Goal: Transaction & Acquisition: Purchase product/service

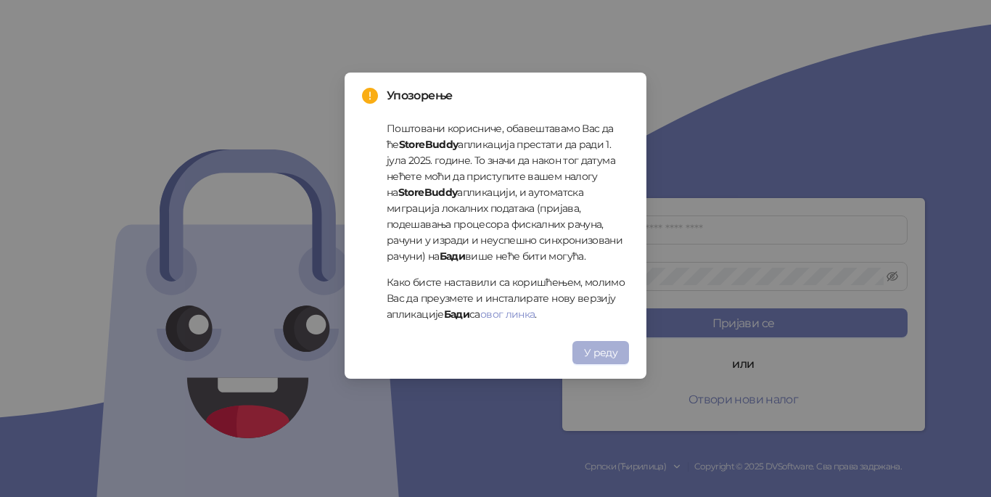
click at [606, 352] on span "У реду" at bounding box center [600, 352] width 33 height 13
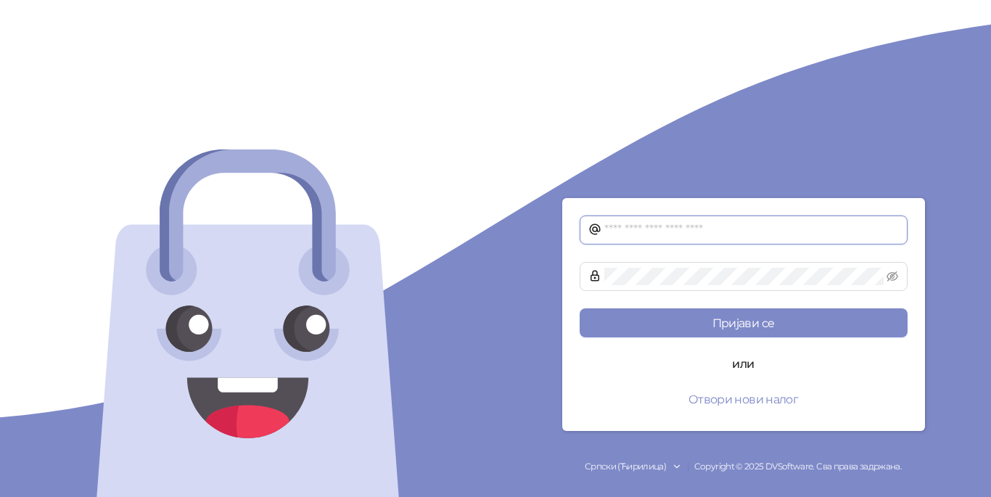
click at [623, 230] on input "text" at bounding box center [751, 229] width 295 height 17
type input "**********"
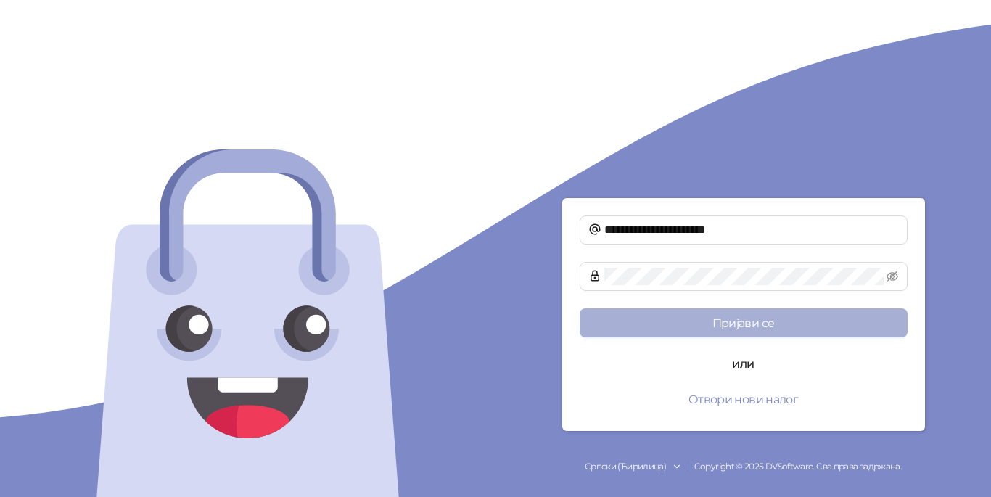
click at [697, 316] on button "Пријави се" at bounding box center [744, 322] width 328 height 29
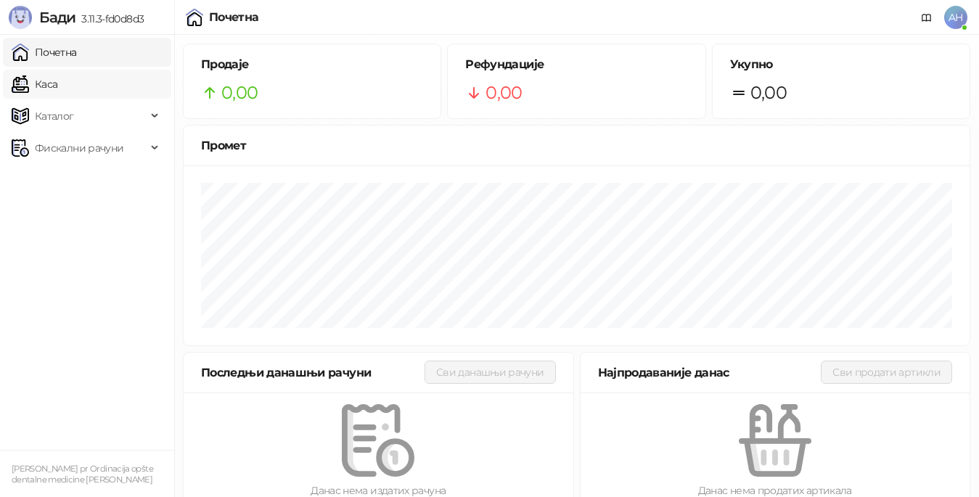
click at [57, 83] on link "Каса" at bounding box center [35, 84] width 46 height 29
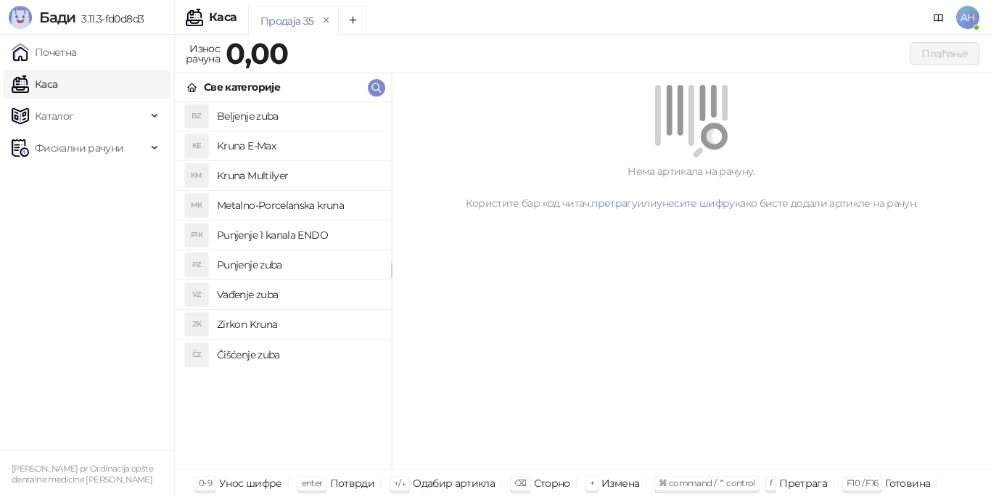
click at [270, 208] on h4 "Metalno-Porcelanska kruna" at bounding box center [298, 205] width 163 height 23
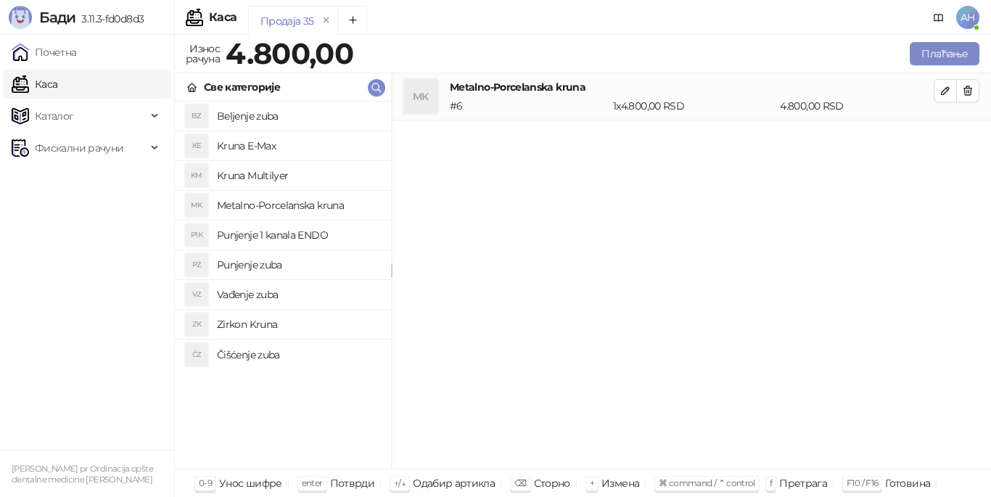
click at [267, 266] on h4 "Punjenje zuba" at bounding box center [298, 264] width 163 height 23
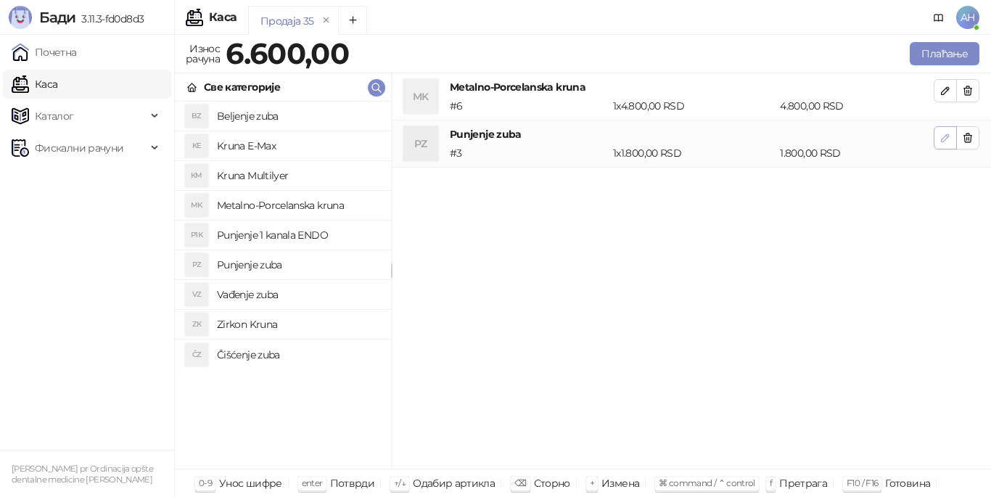
click at [947, 137] on icon "button" at bounding box center [946, 138] width 12 height 12
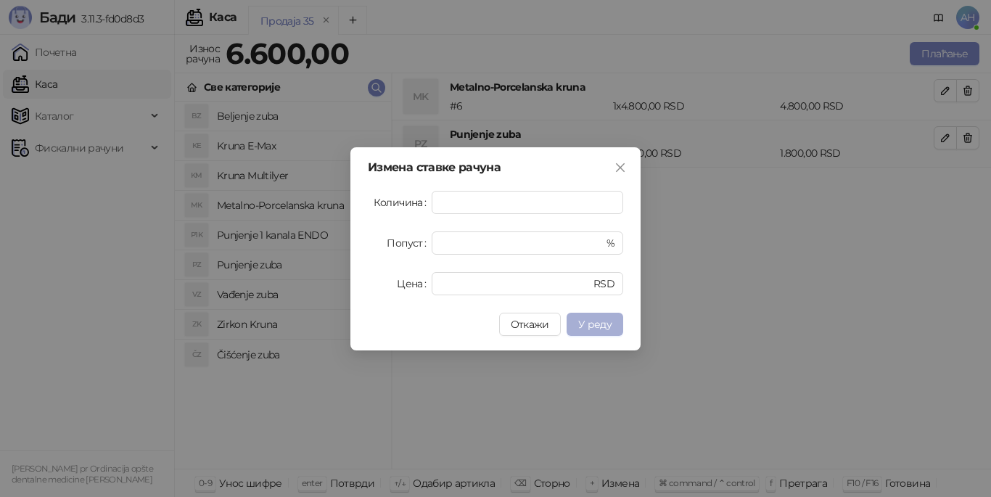
click at [577, 329] on button "У реду" at bounding box center [595, 324] width 57 height 23
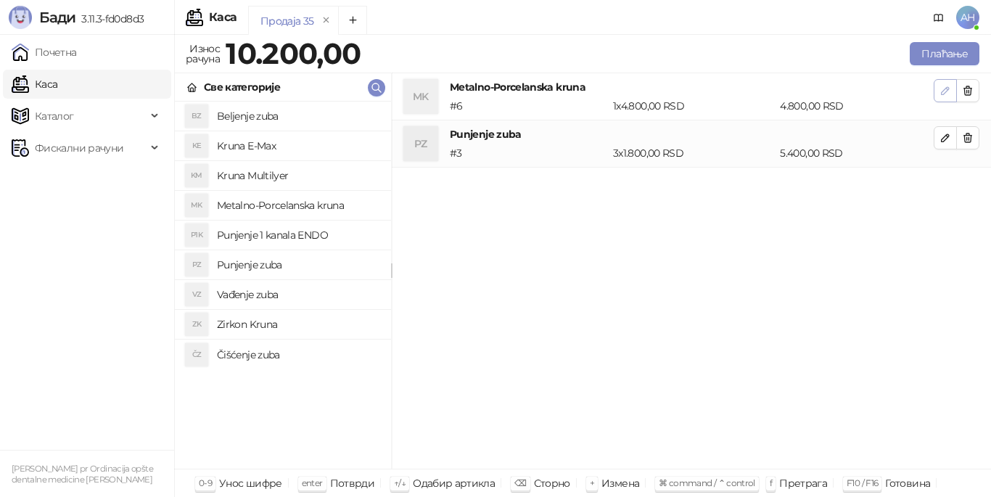
click at [948, 89] on icon "button" at bounding box center [945, 90] width 7 height 7
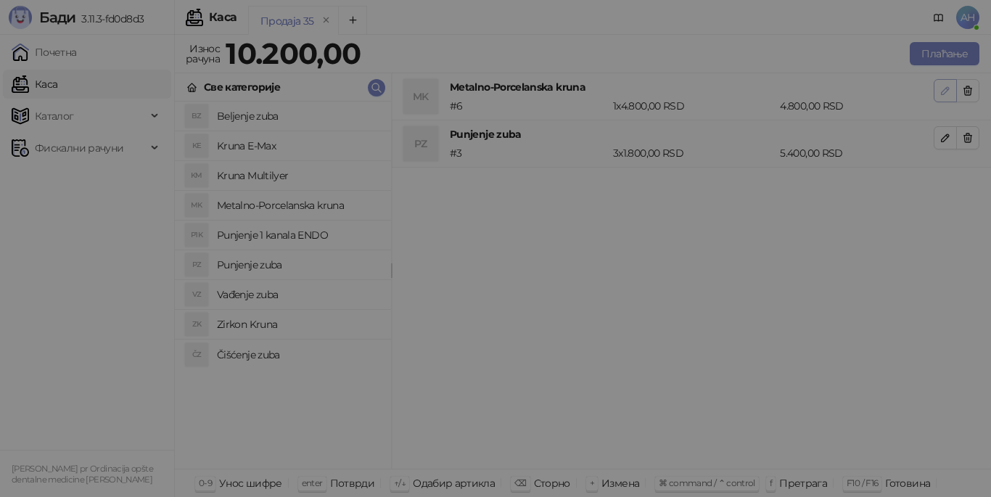
type input "*"
type input "****"
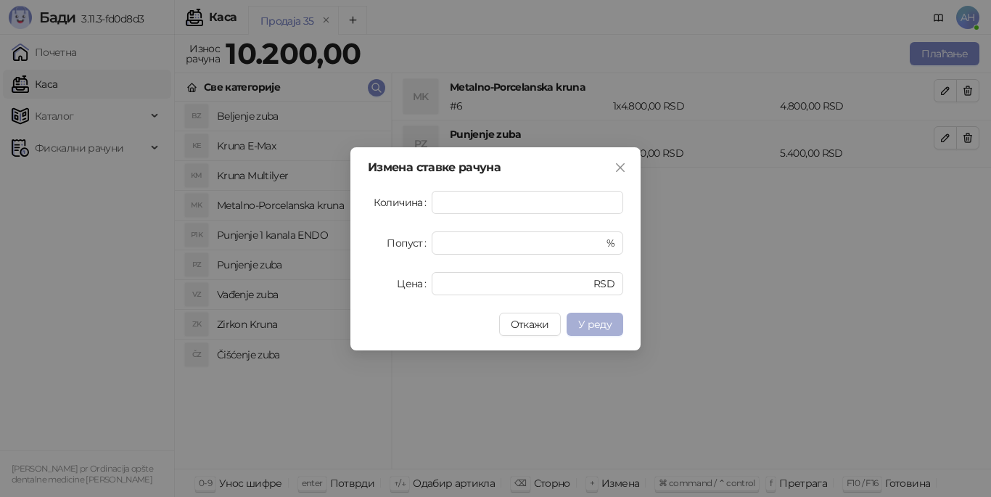
click at [603, 324] on span "У реду" at bounding box center [594, 324] width 33 height 13
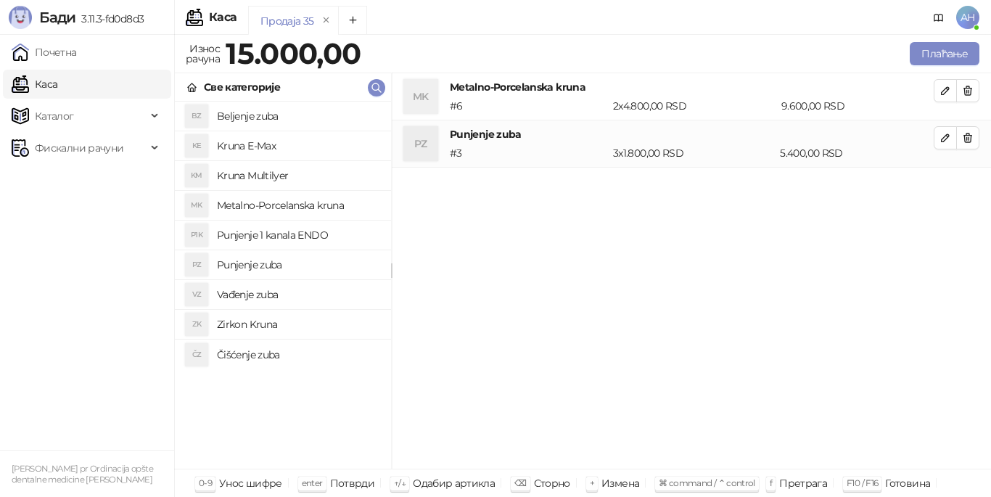
click at [269, 355] on h4 "Čišćenje zuba" at bounding box center [298, 354] width 163 height 23
click at [260, 293] on h4 "Vađenje zuba" at bounding box center [298, 294] width 163 height 23
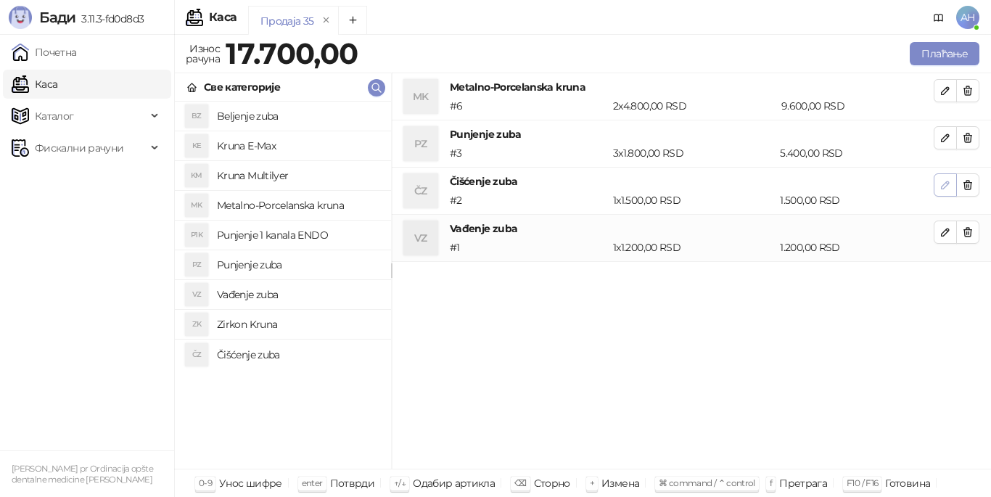
click at [943, 189] on icon "button" at bounding box center [946, 185] width 12 height 12
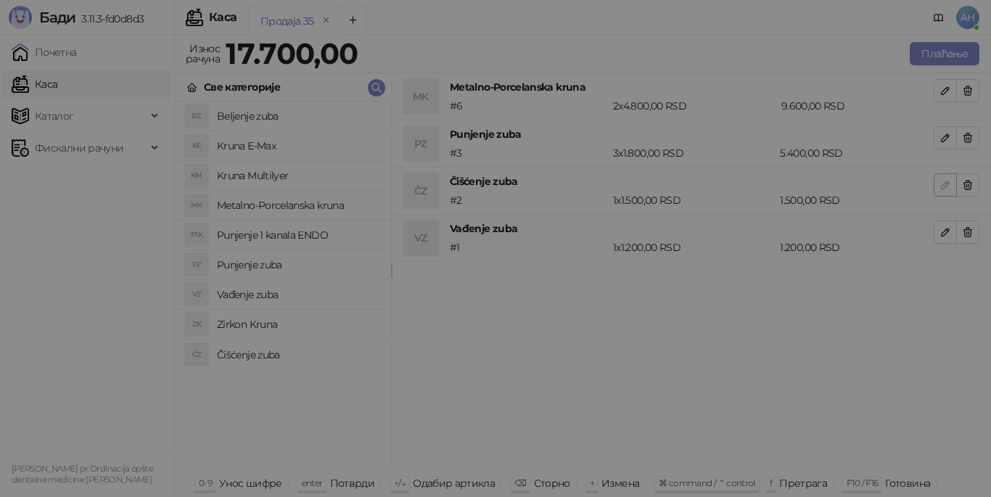
type input "*"
type input "****"
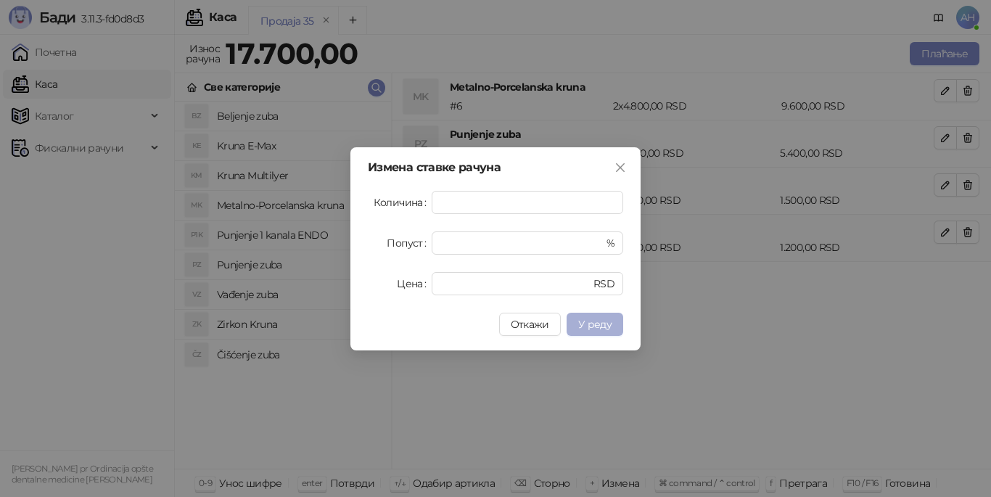
click at [604, 328] on span "У реду" at bounding box center [594, 324] width 33 height 13
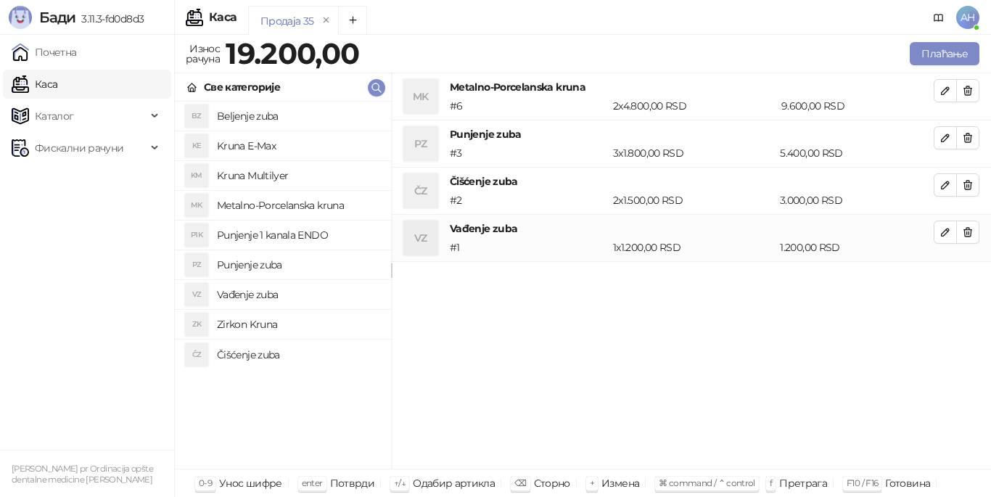
click at [285, 245] on h4 "Punjenje 1 kanala ENDO" at bounding box center [298, 234] width 163 height 23
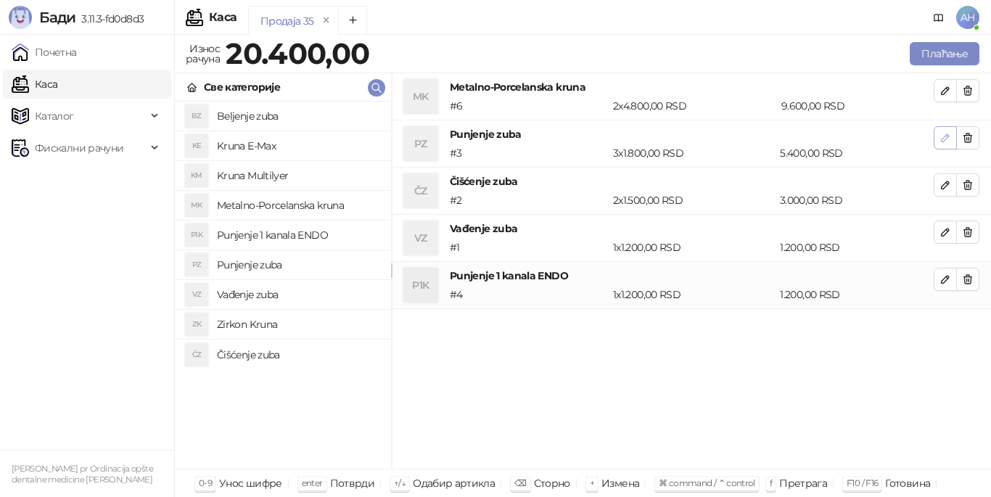
click at [941, 144] on span "button" at bounding box center [946, 138] width 12 height 14
type input "*"
type input "****"
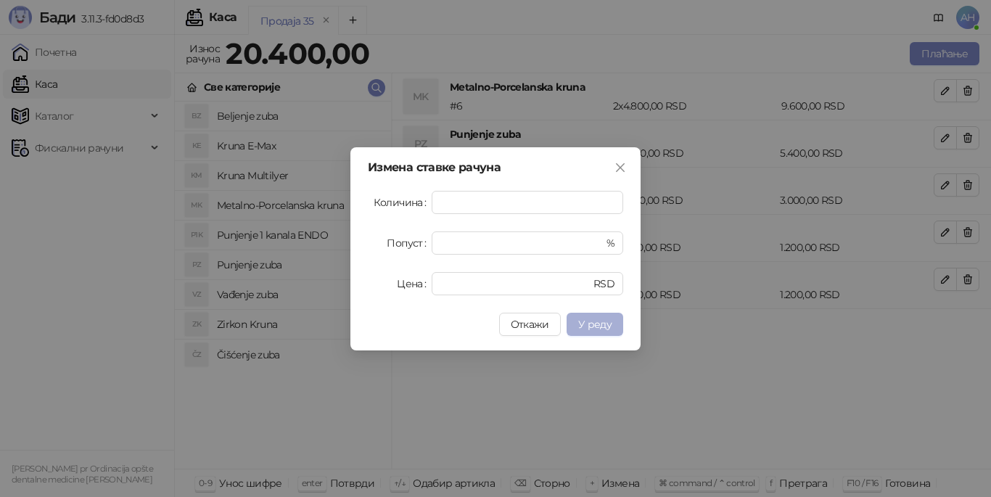
click at [609, 334] on button "У реду" at bounding box center [595, 324] width 57 height 23
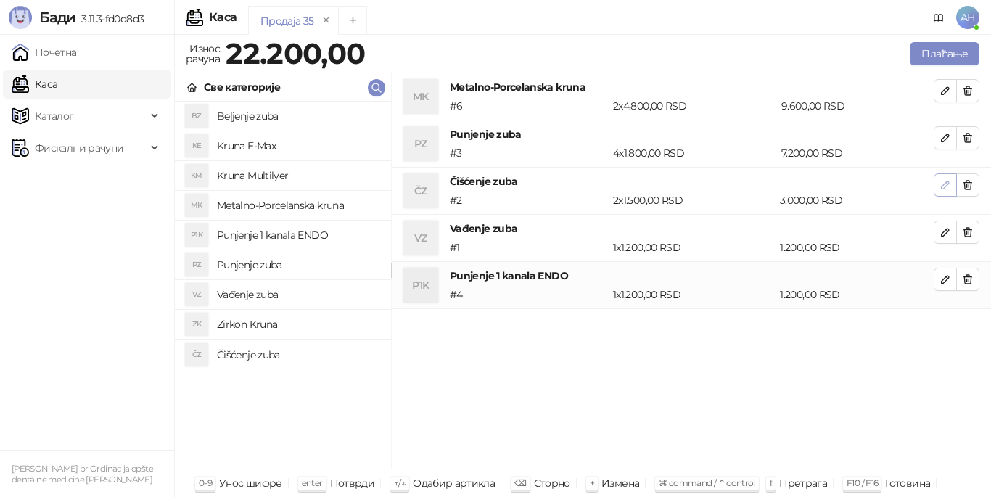
click at [940, 184] on icon "button" at bounding box center [946, 185] width 12 height 12
type input "*"
type input "****"
click at [947, 139] on icon "button" at bounding box center [946, 138] width 12 height 12
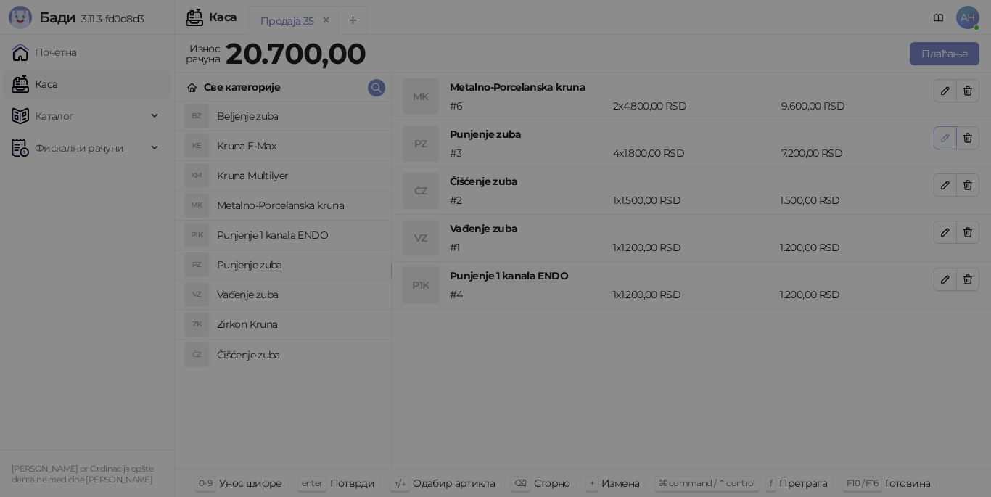
type input "*"
type input "****"
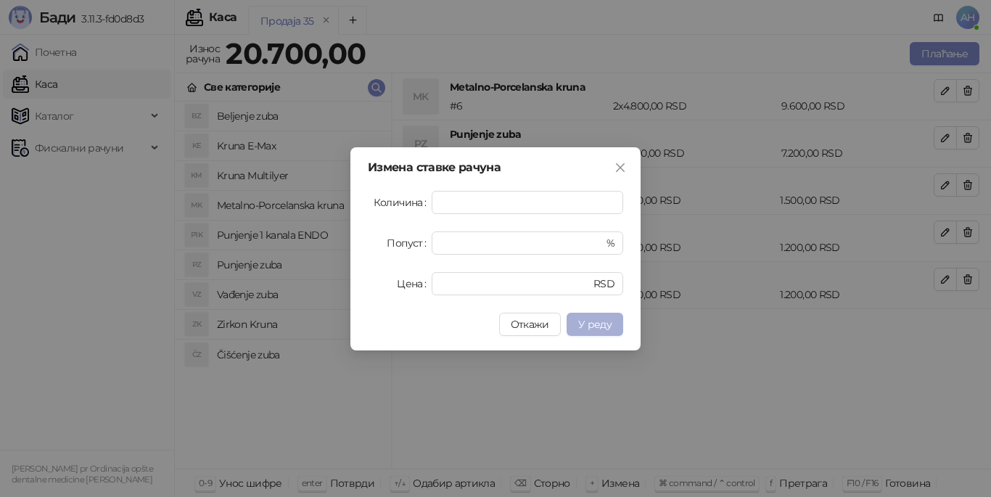
click at [593, 320] on span "У реду" at bounding box center [594, 324] width 33 height 13
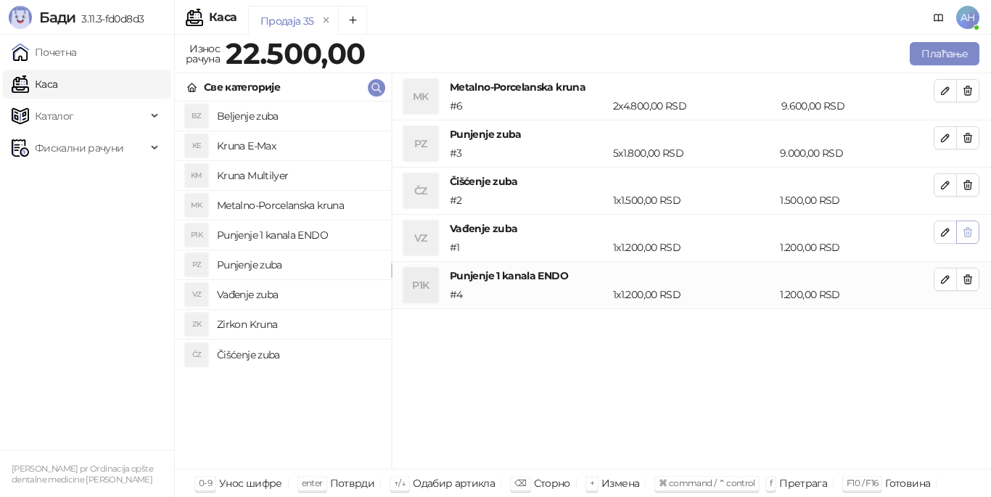
click at [971, 234] on icon "button" at bounding box center [968, 232] width 12 height 12
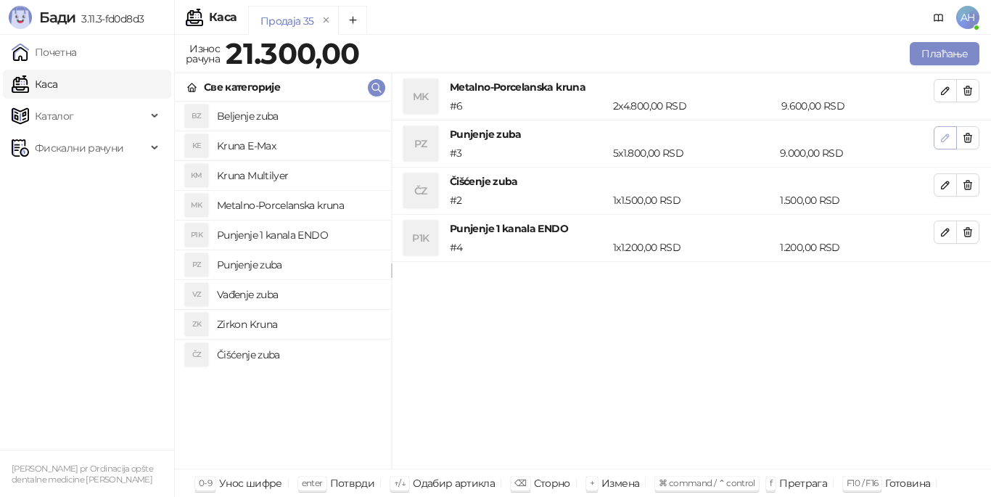
click at [942, 141] on icon "button" at bounding box center [945, 137] width 7 height 7
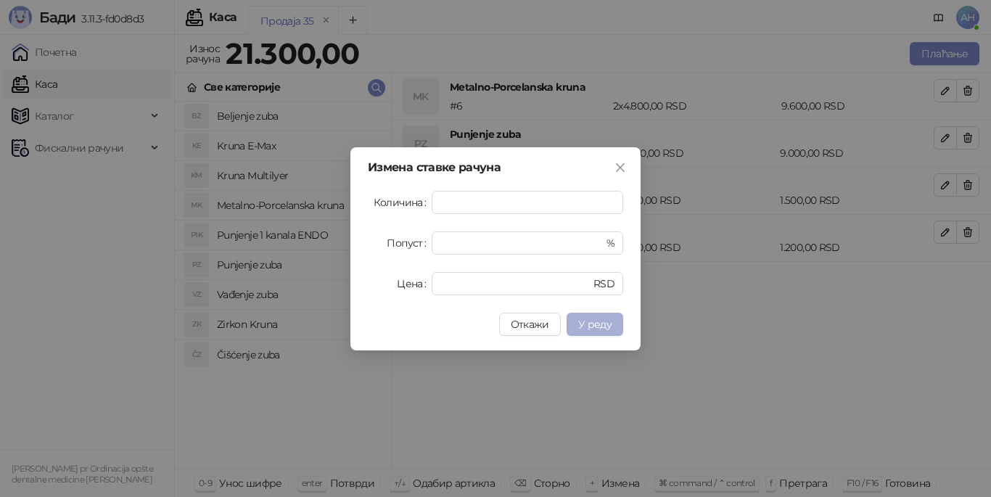
click at [605, 328] on span "У реду" at bounding box center [594, 324] width 33 height 13
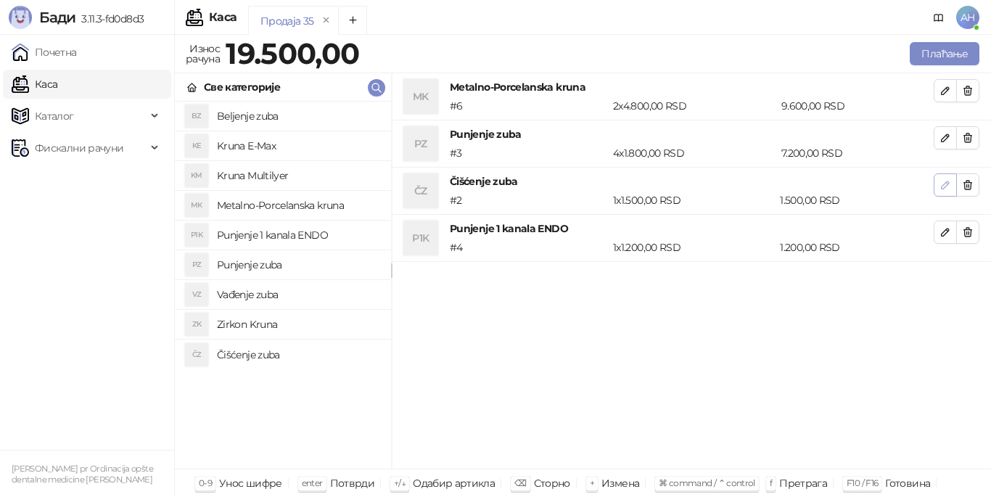
click at [939, 189] on button "button" at bounding box center [945, 184] width 23 height 23
type input "*"
type input "****"
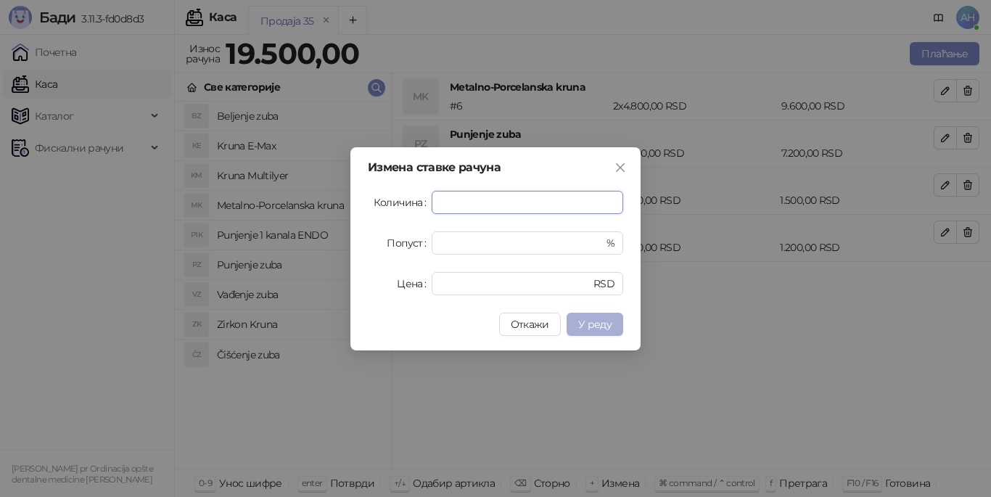
type input "*"
click at [607, 321] on span "У реду" at bounding box center [594, 324] width 33 height 13
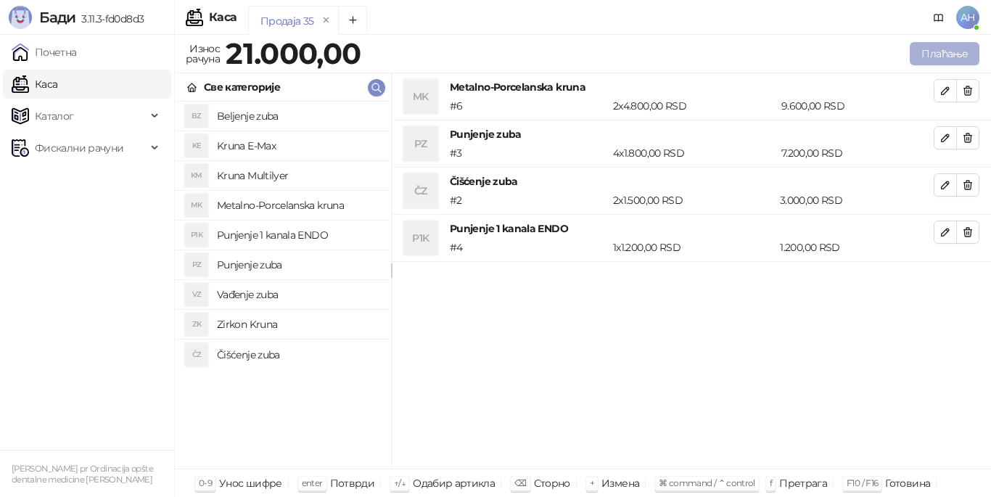
click at [950, 59] on button "Плаћање" at bounding box center [945, 53] width 70 height 23
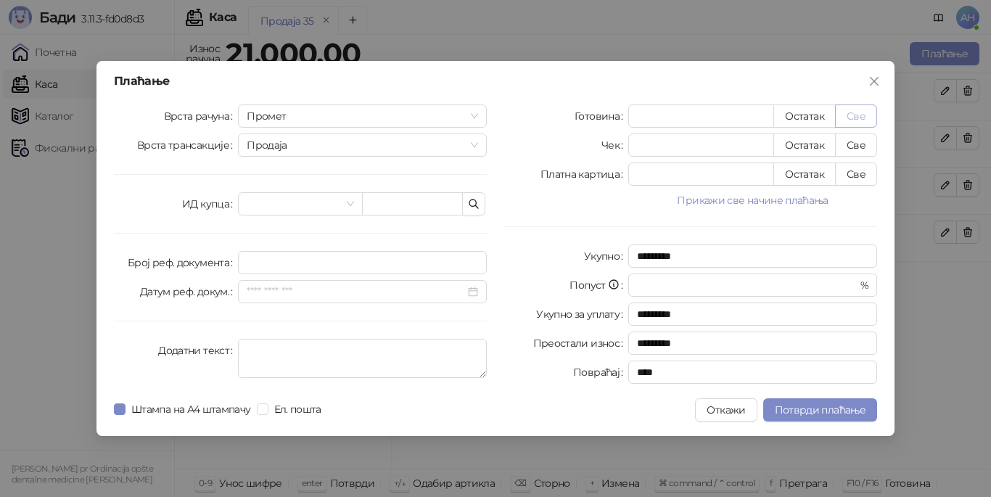
click at [858, 112] on button "Све" at bounding box center [856, 115] width 42 height 23
type input "*****"
type input "****"
click at [808, 414] on span "Потврди плаћање" at bounding box center [820, 409] width 91 height 13
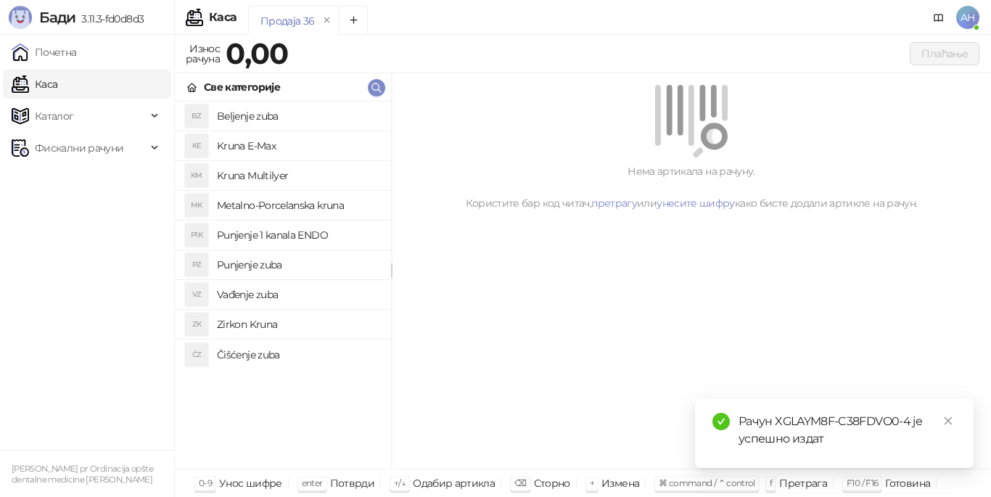
click at [967, 12] on span "AH" at bounding box center [967, 17] width 23 height 23
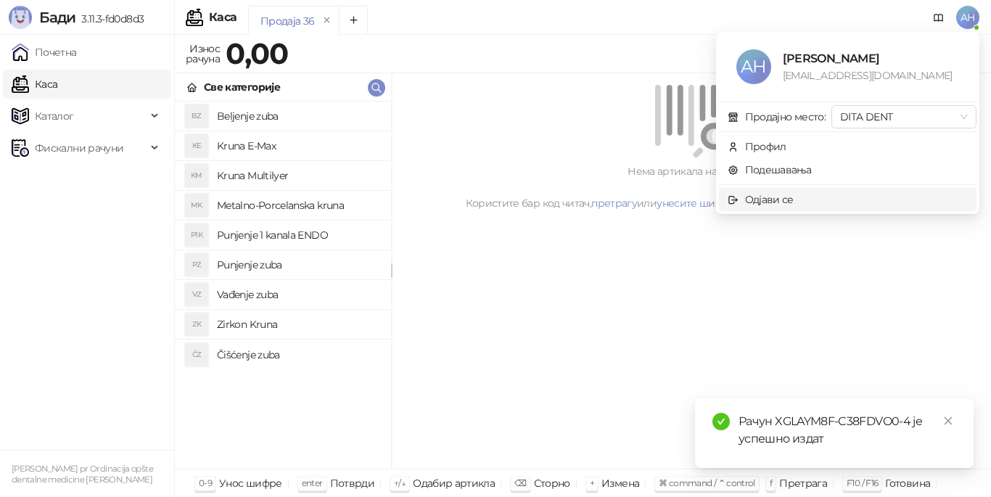
click at [813, 201] on span "Одјави се" at bounding box center [848, 200] width 240 height 16
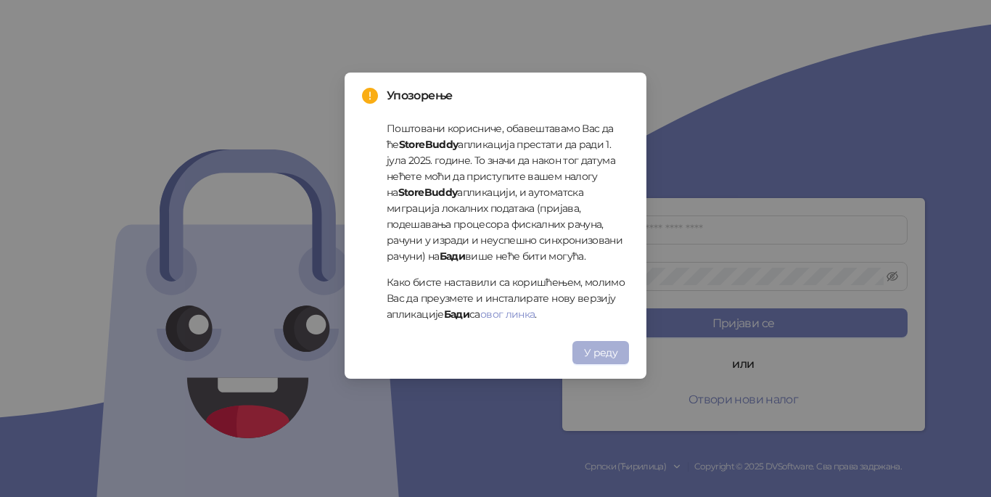
click at [612, 350] on span "У реду" at bounding box center [600, 352] width 33 height 13
